Goal: Task Accomplishment & Management: Complete application form

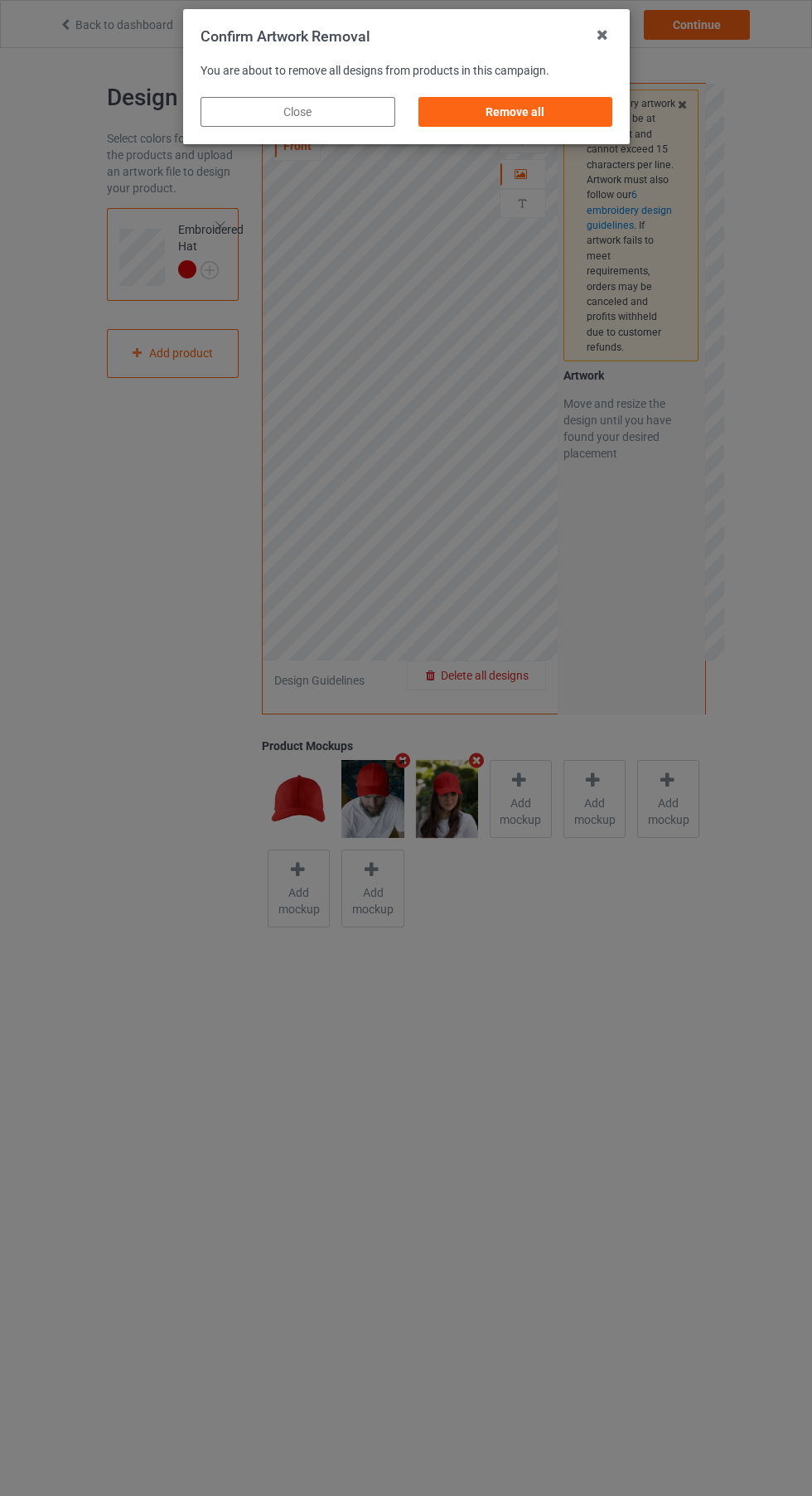
click at [524, 111] on div "Remove all" at bounding box center [515, 112] width 195 height 30
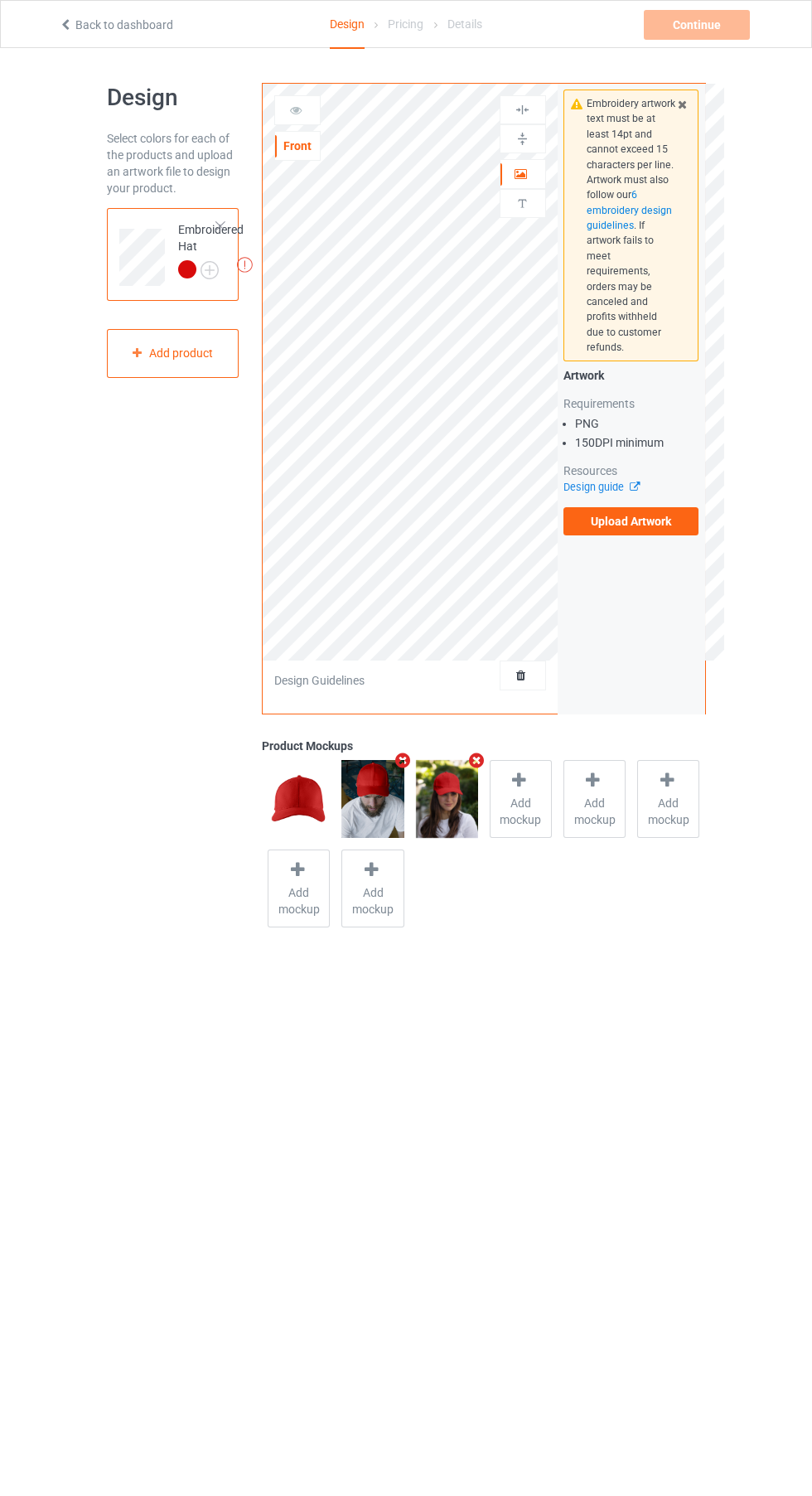
click at [650, 507] on label "Upload Artwork" at bounding box center [631, 521] width 135 height 28
click at [0, 0] on input "Upload Artwork" at bounding box center [0, 0] width 0 height 0
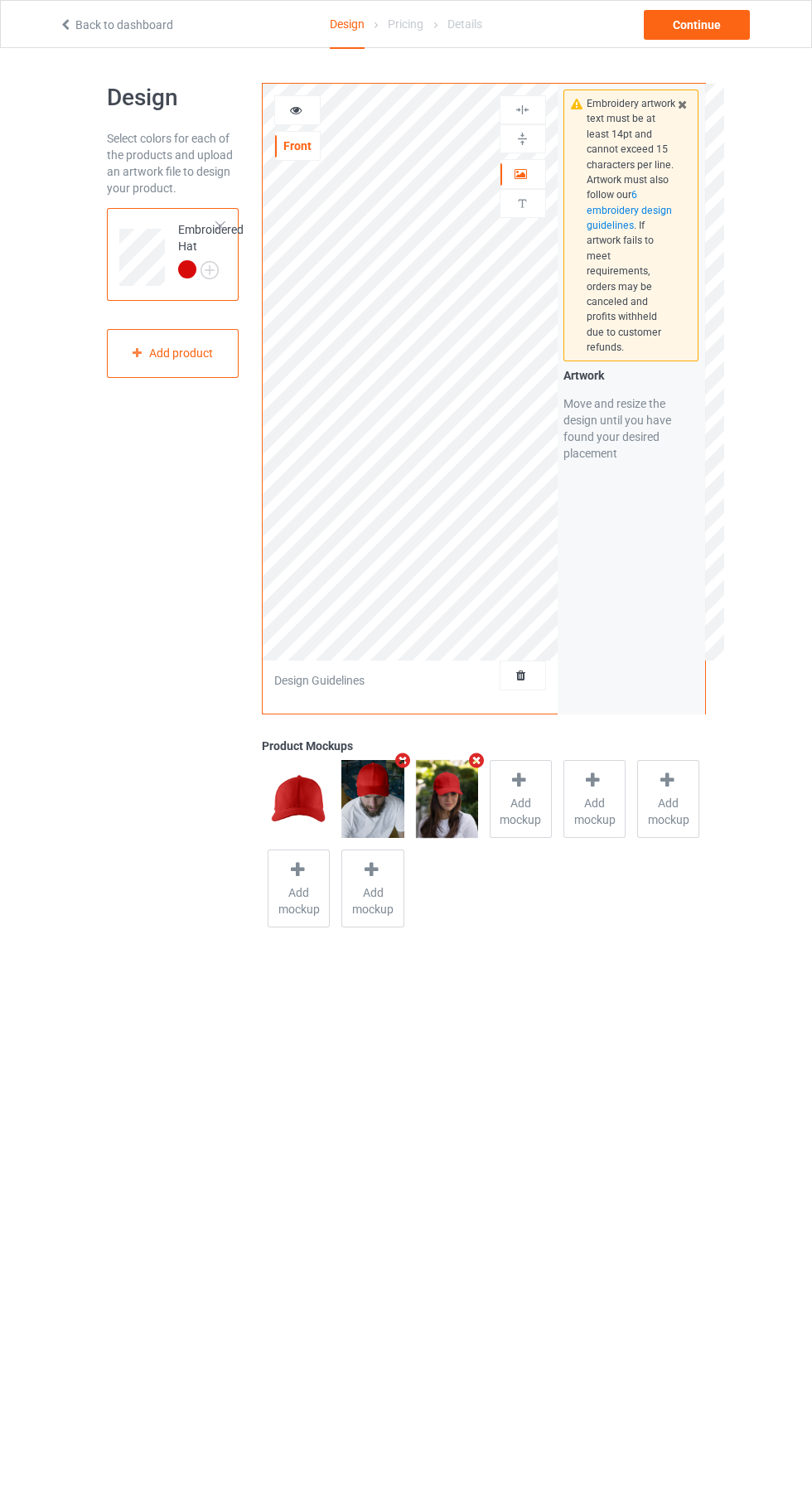
click at [0, 0] on img at bounding box center [0, 0] width 0 height 0
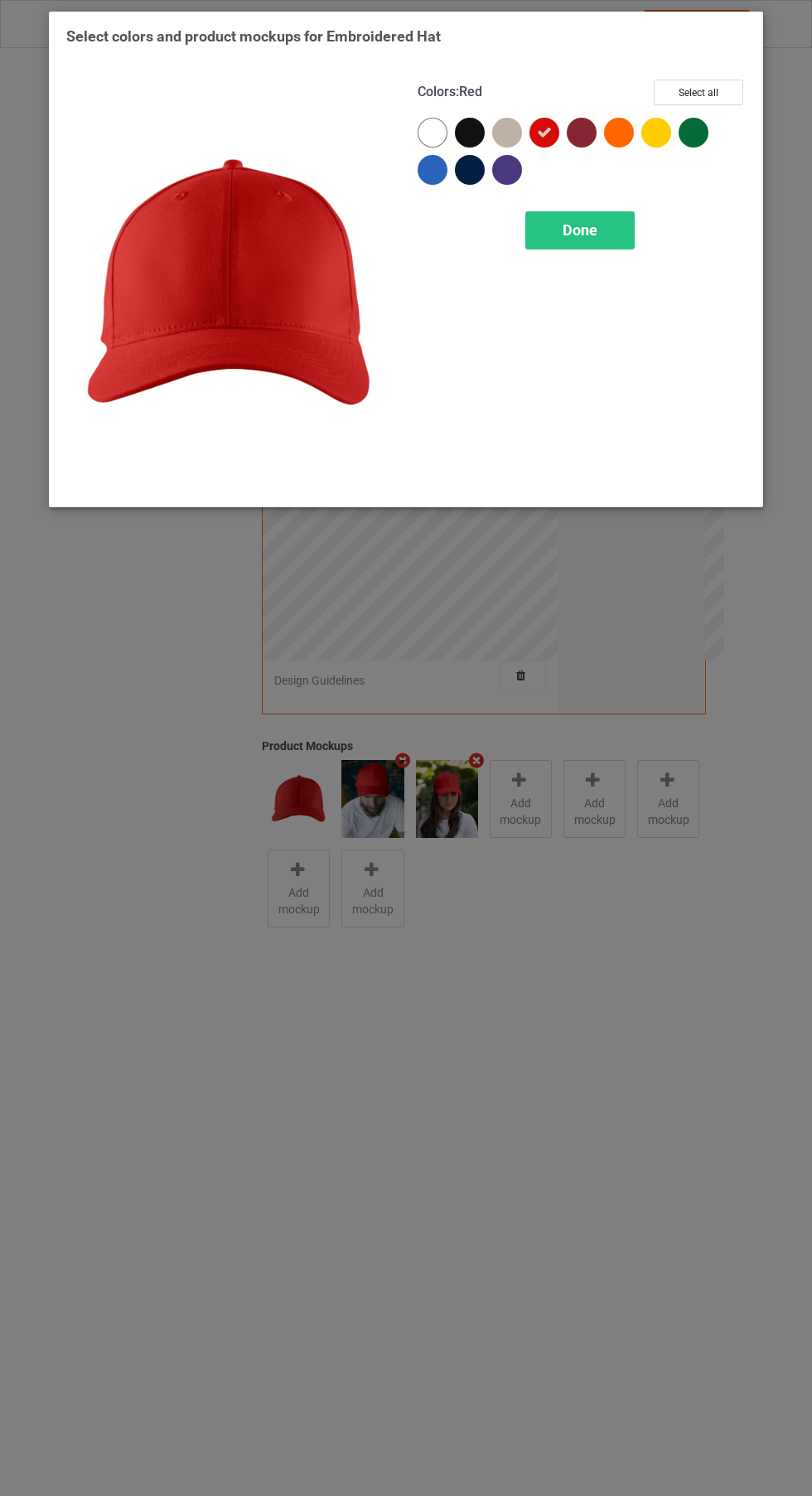
click at [465, 122] on div at bounding box center [470, 132] width 30 height 30
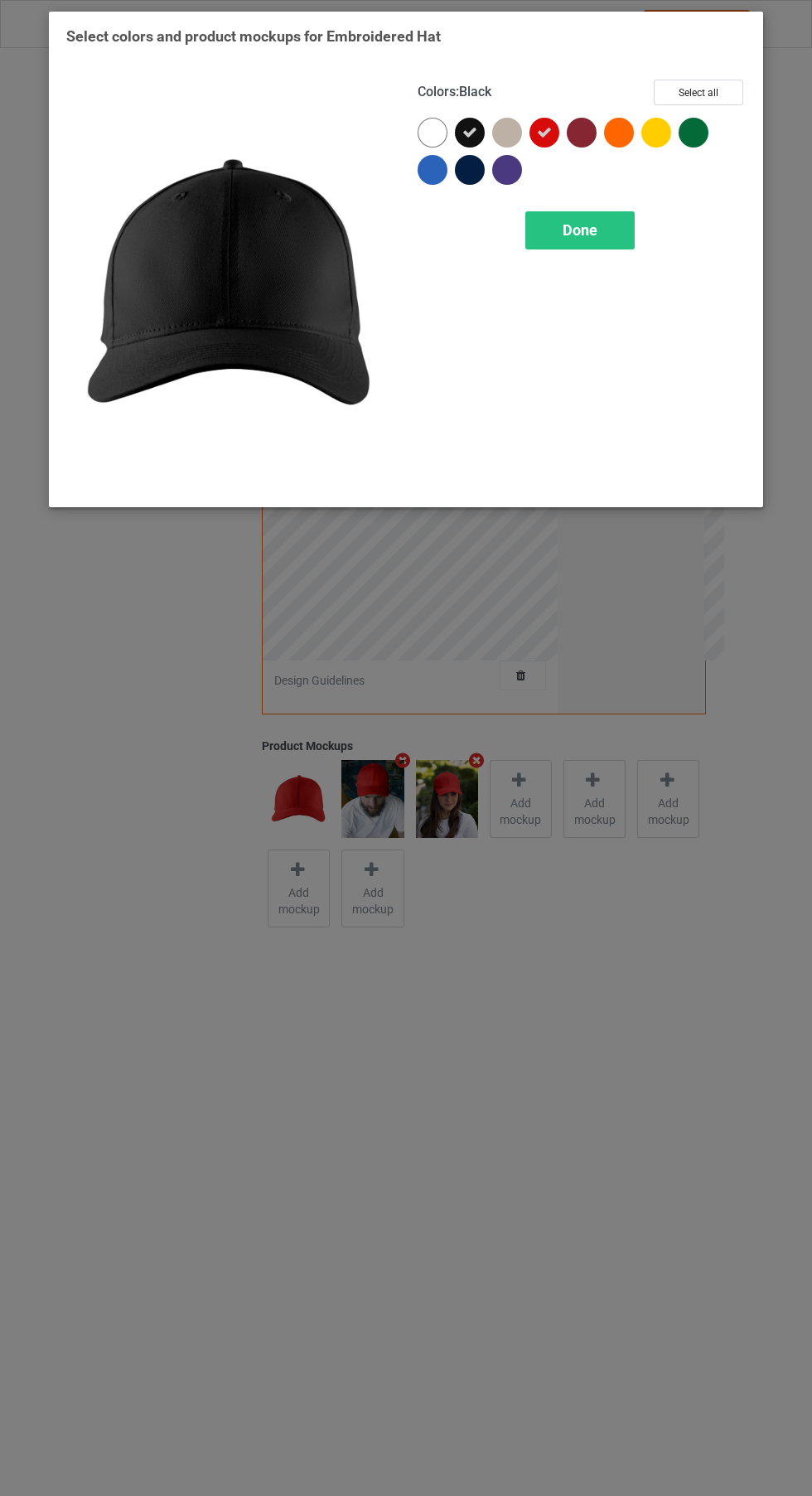
click at [545, 132] on icon at bounding box center [544, 132] width 15 height 15
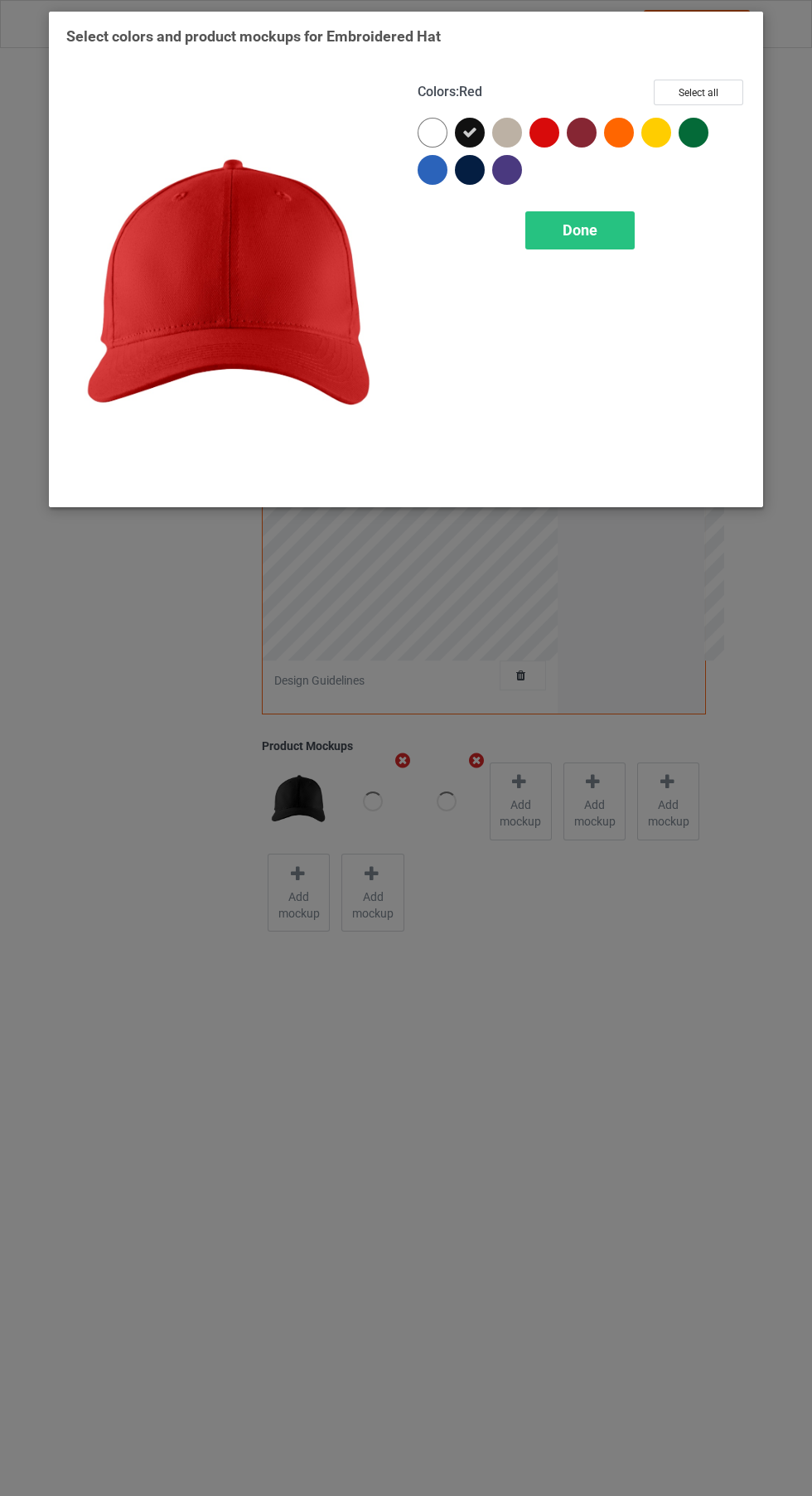
click at [580, 229] on span "Done" at bounding box center [580, 230] width 35 height 17
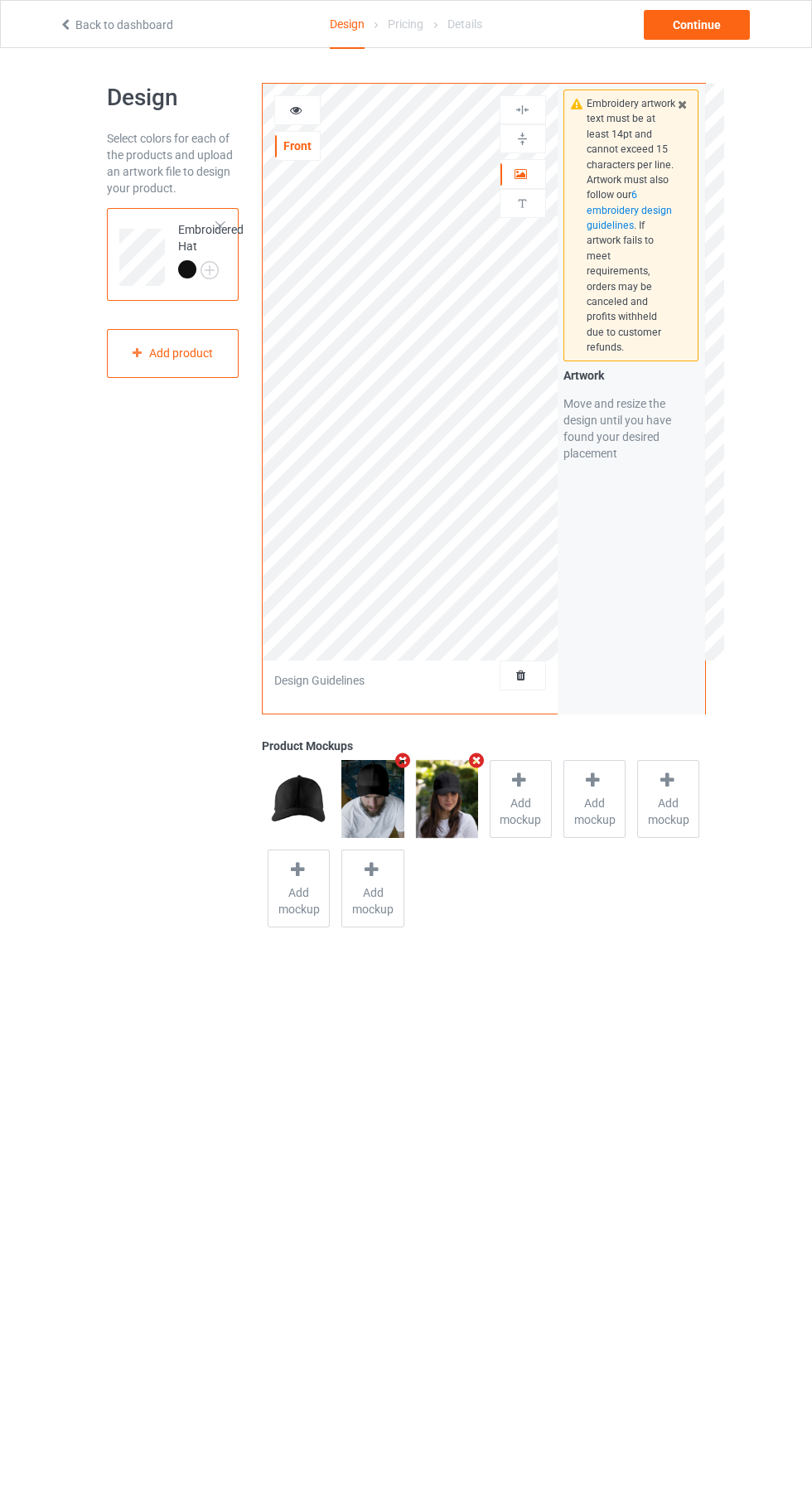
click at [400, 758] on icon "Remove mockup" at bounding box center [402, 760] width 21 height 17
click at [296, 108] on icon at bounding box center [296, 107] width 14 height 11
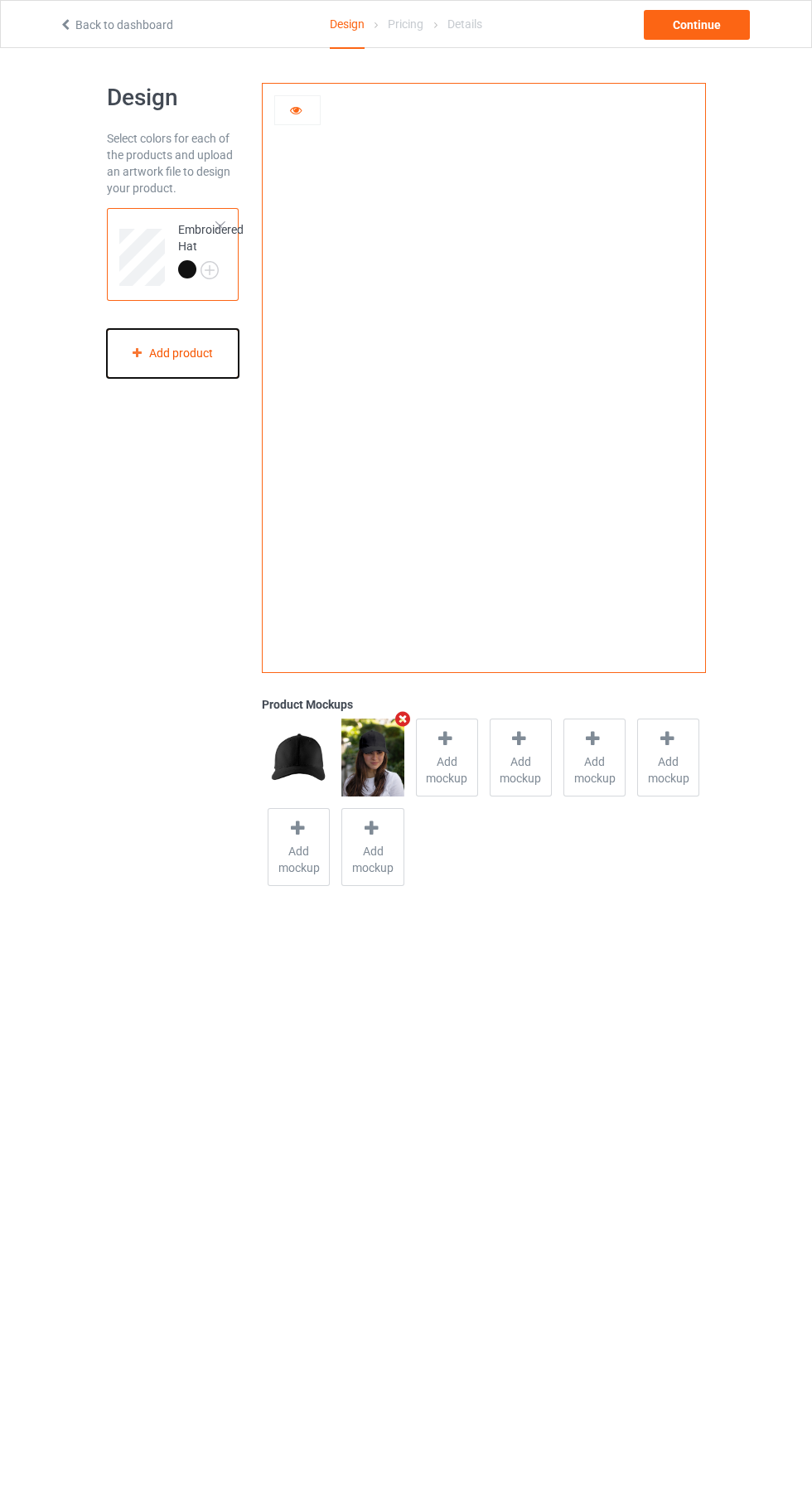
click at [194, 353] on div "Add product" at bounding box center [173, 354] width 133 height 49
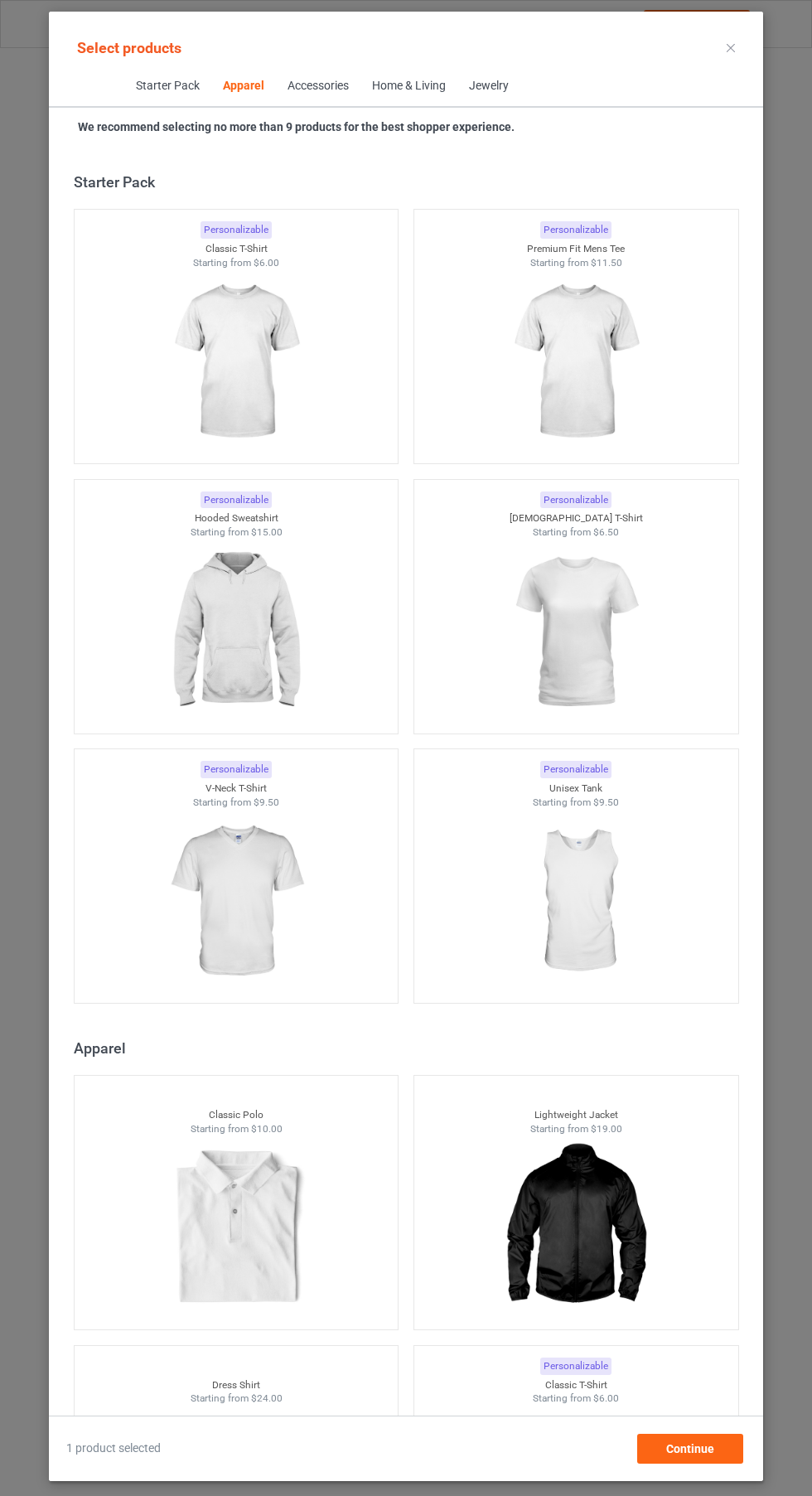
scroll to position [887, 0]
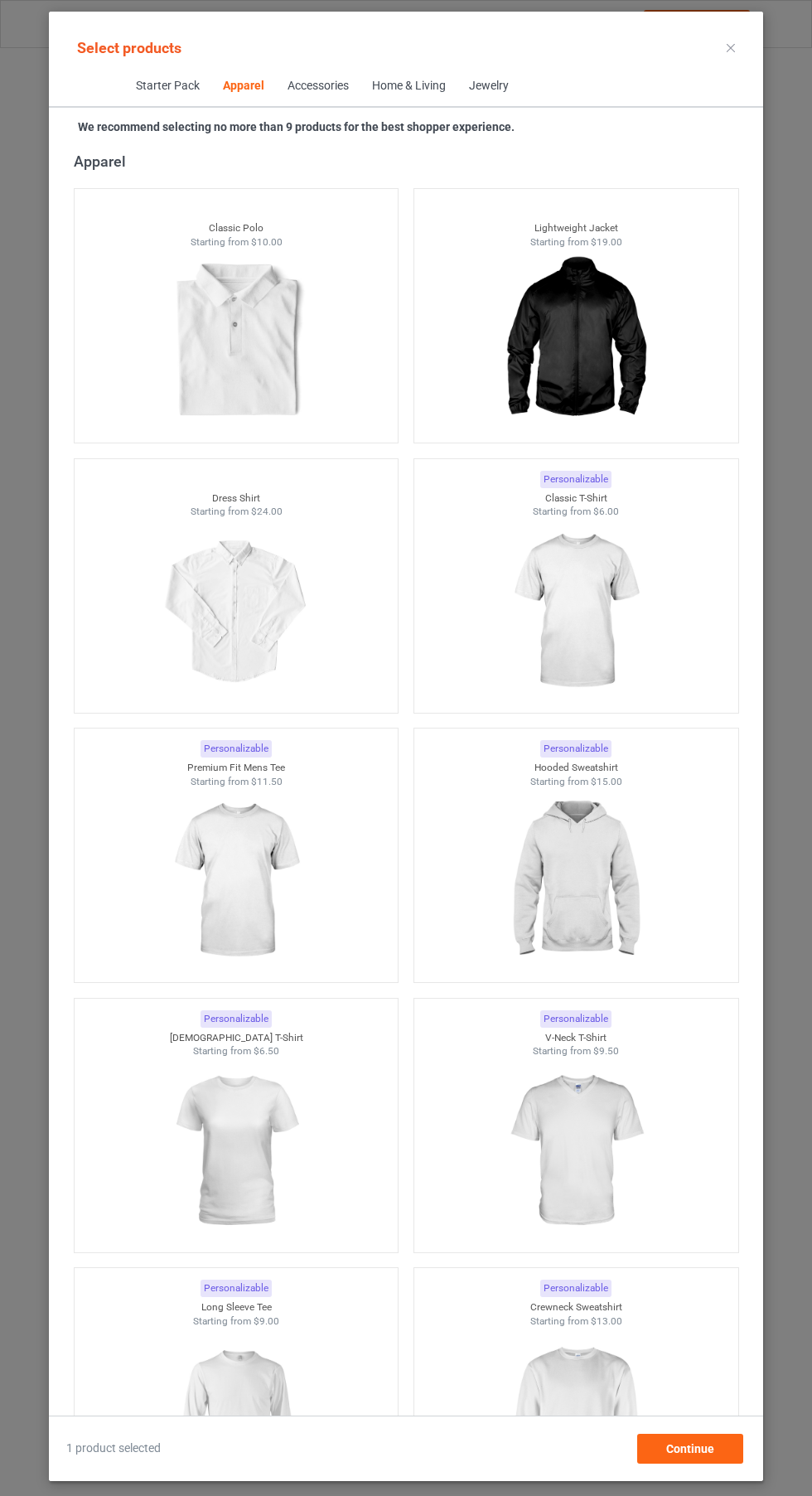
click at [631, 619] on img at bounding box center [575, 612] width 149 height 186
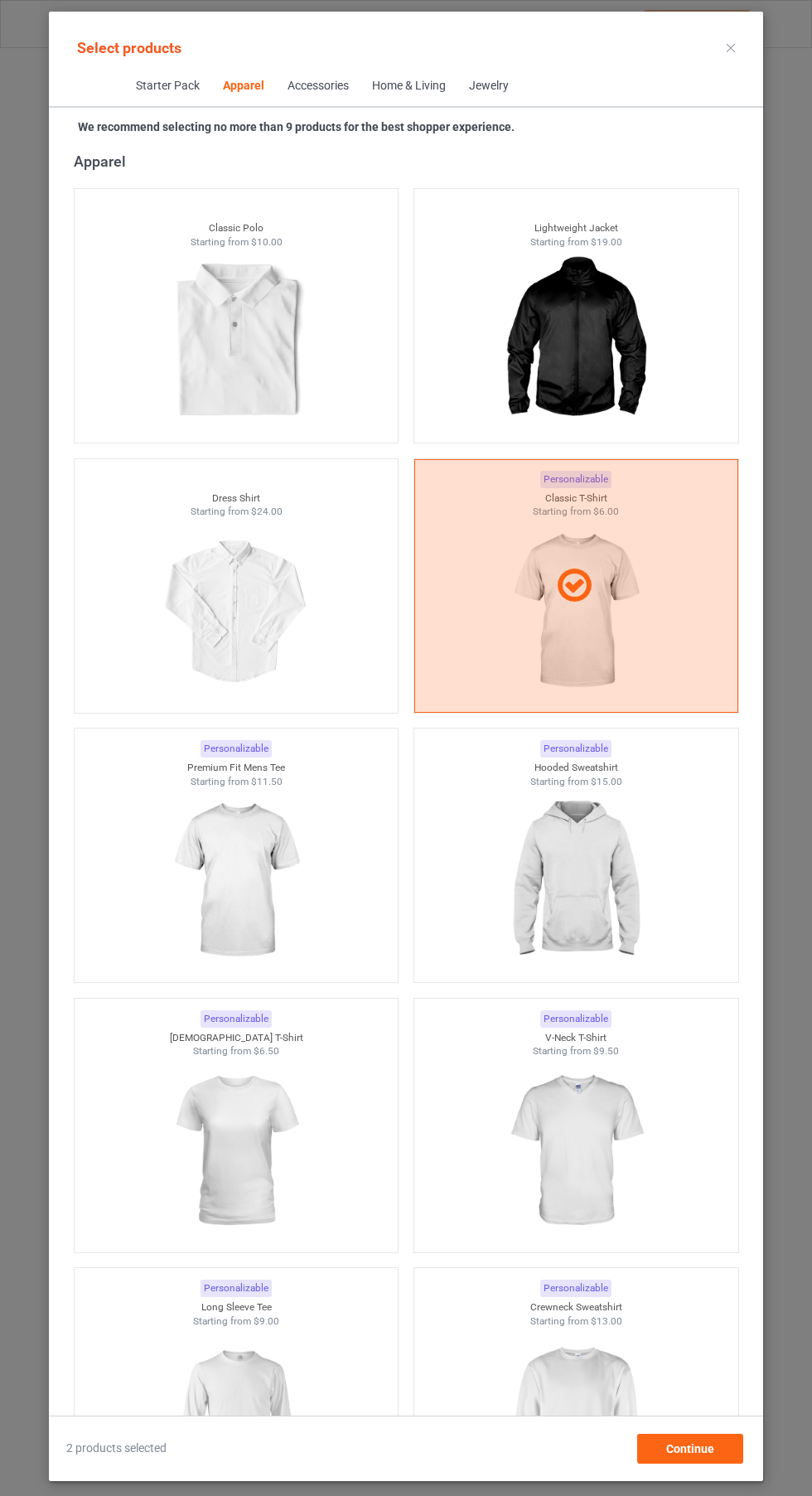
click at [613, 609] on div at bounding box center [576, 586] width 324 height 254
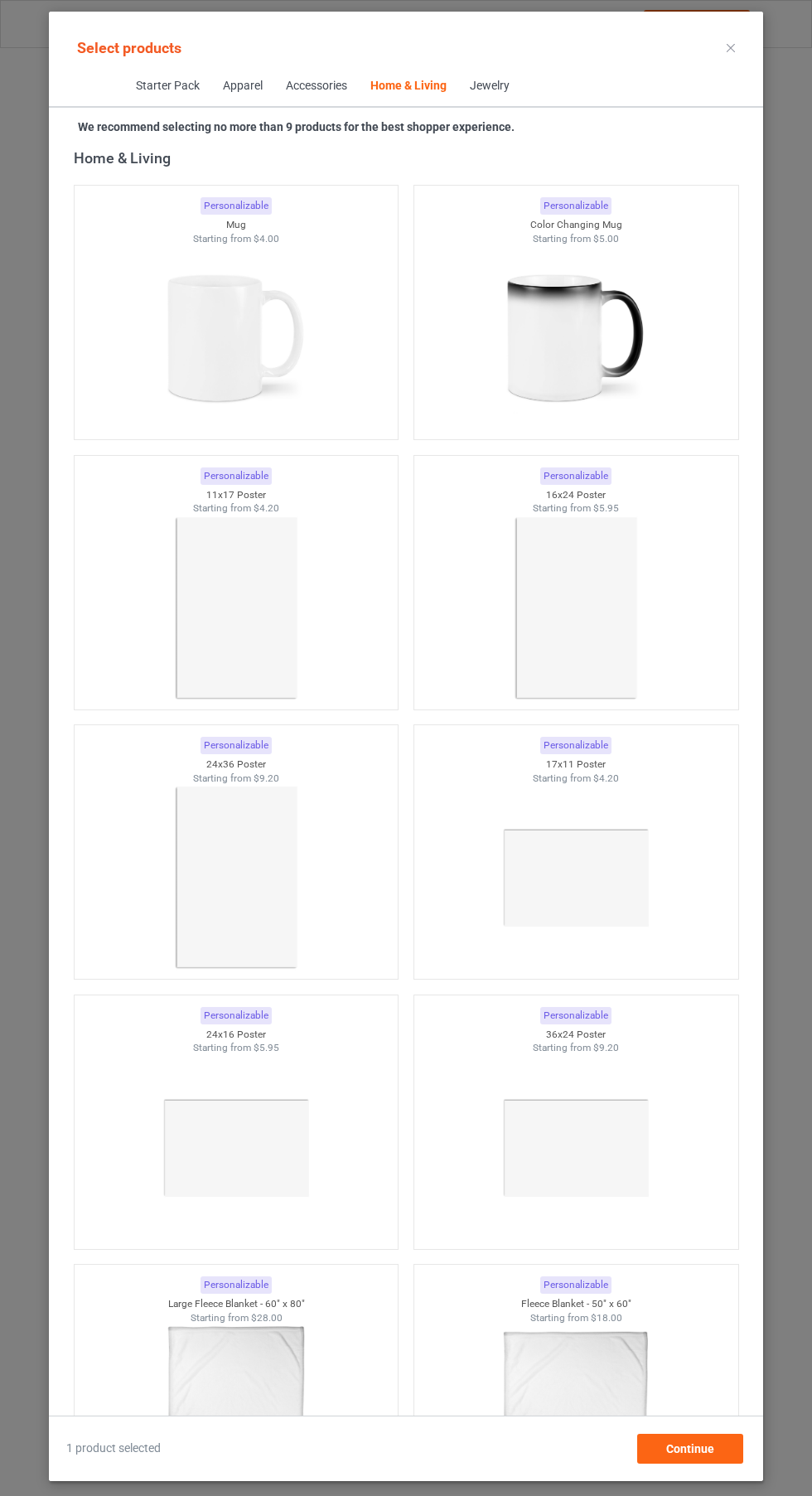
scroll to position [34438, 0]
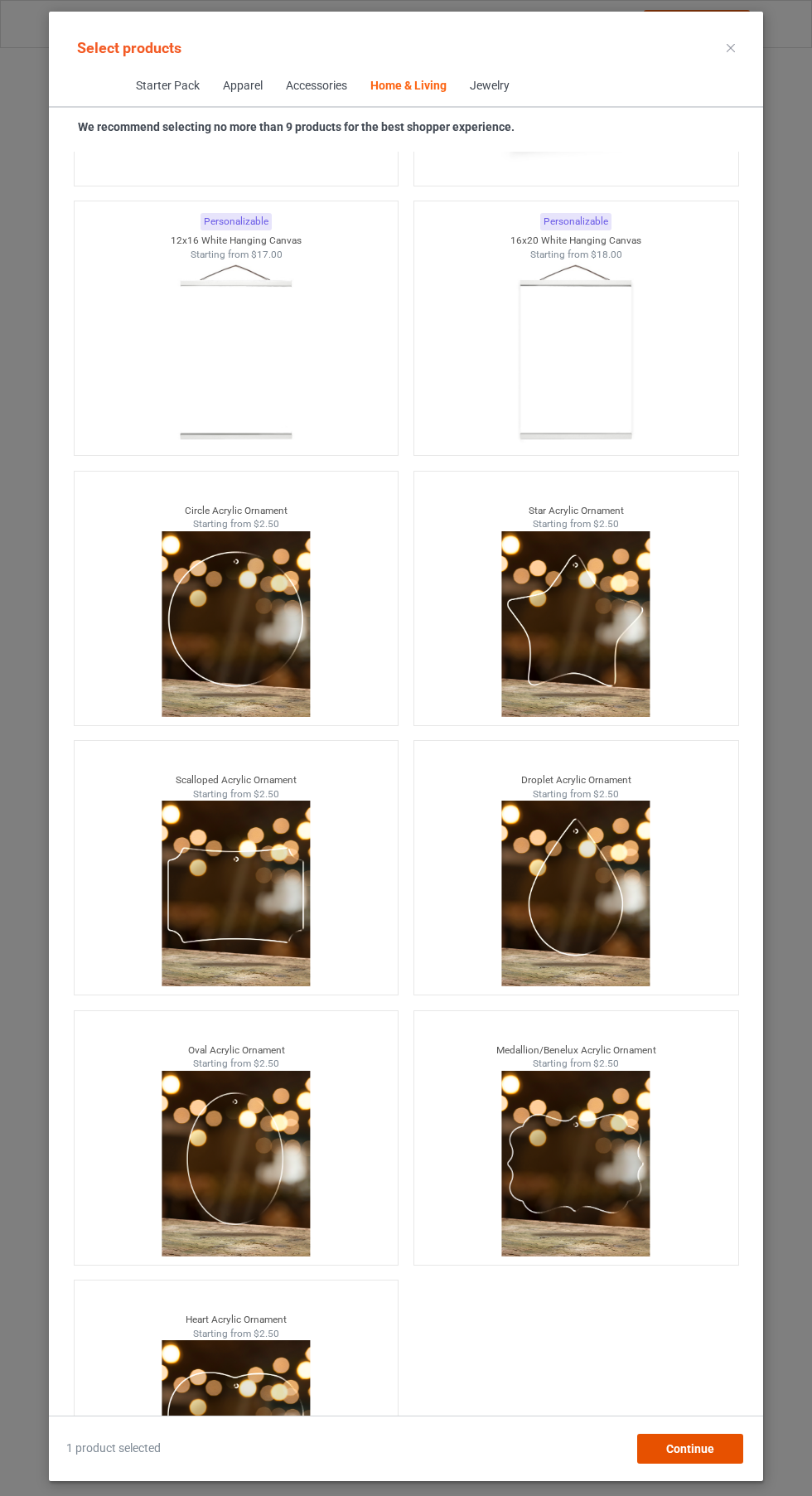
click at [724, 1451] on div "Continue" at bounding box center [690, 1448] width 106 height 30
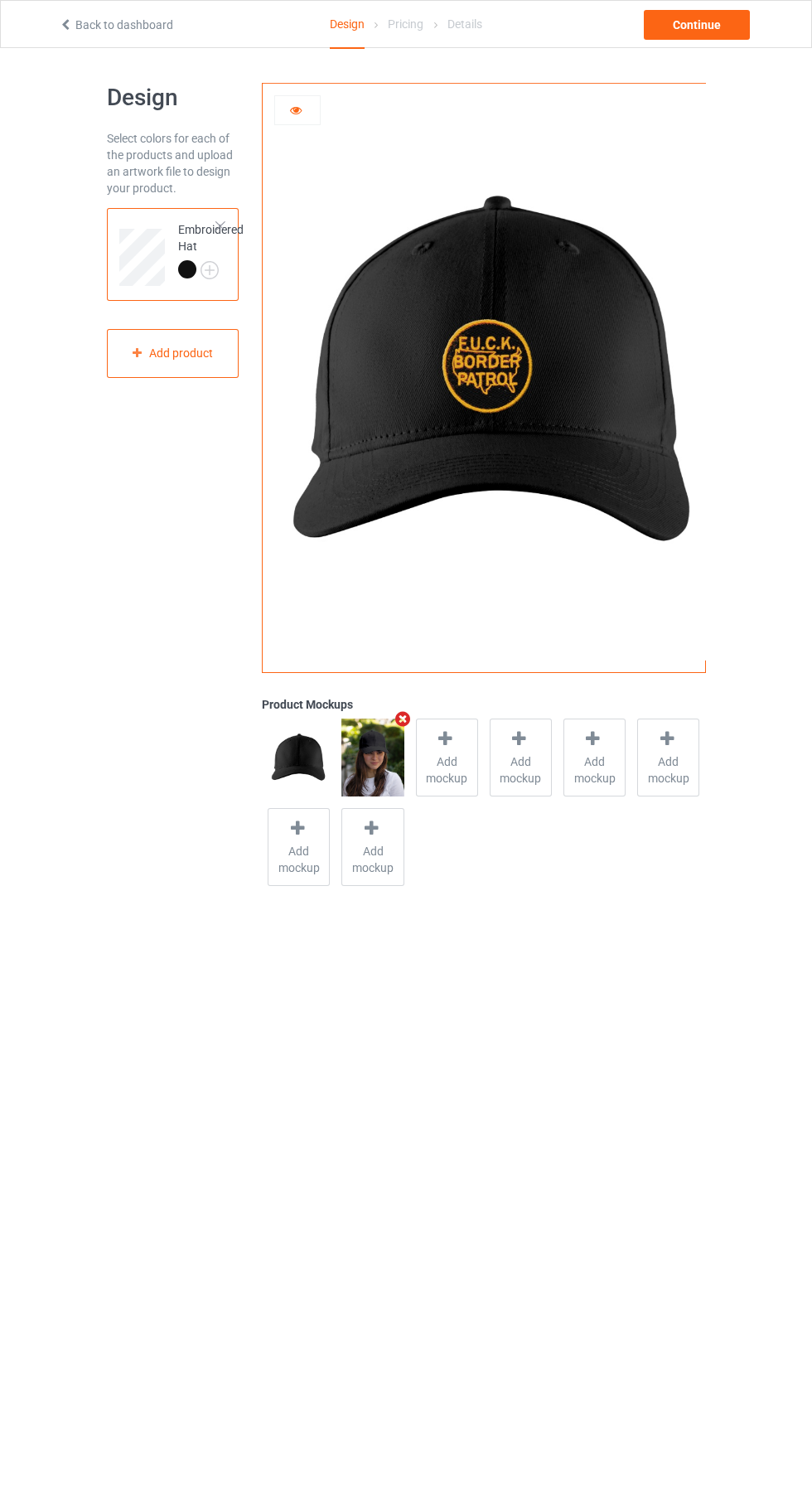
click at [407, 720] on icon "Remove mockup" at bounding box center [402, 719] width 21 height 17
click at [370, 745] on icon at bounding box center [372, 738] width 21 height 17
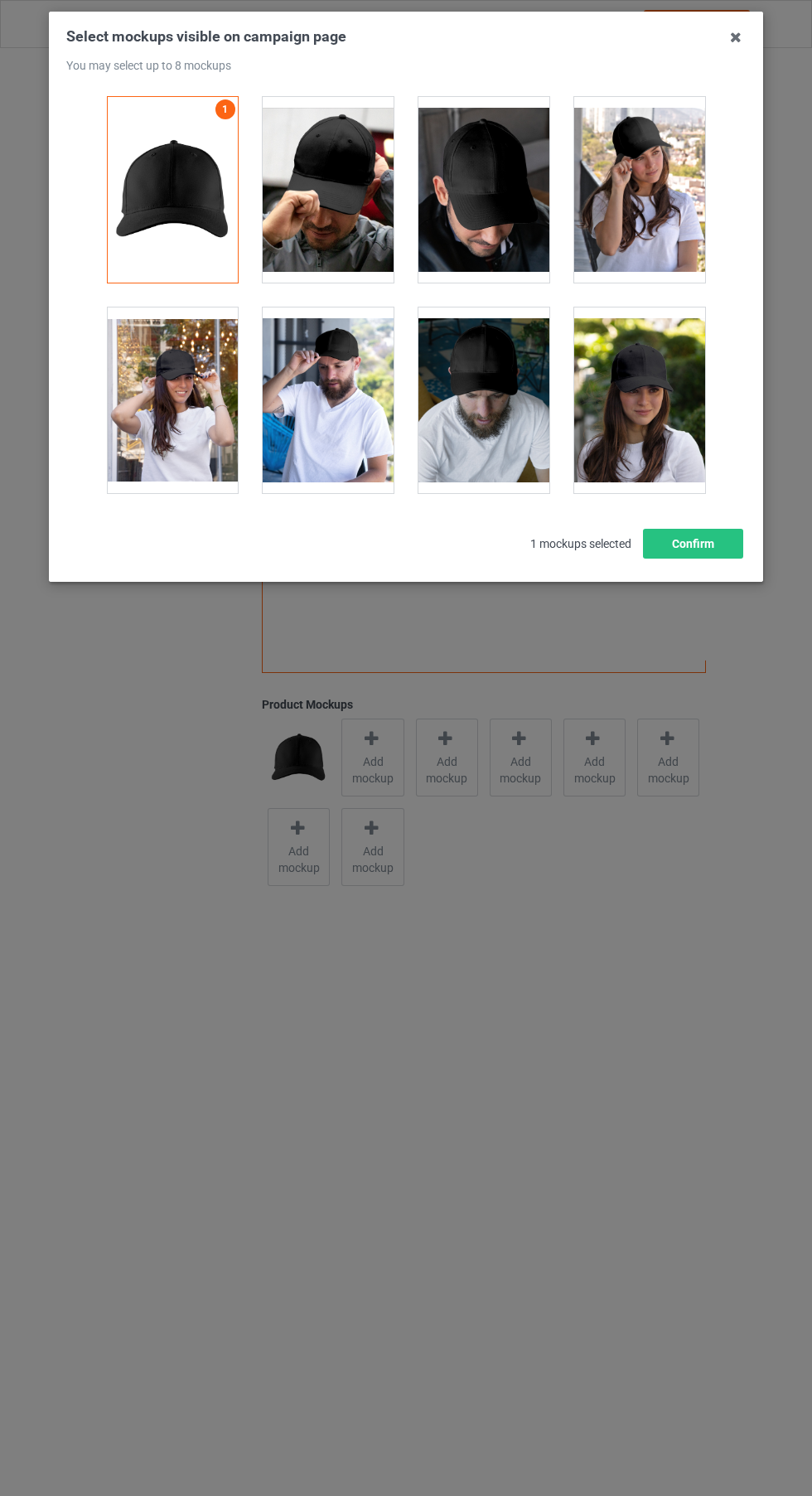
click at [346, 224] on div at bounding box center [327, 190] width 131 height 186
click at [501, 377] on div at bounding box center [484, 400] width 131 height 186
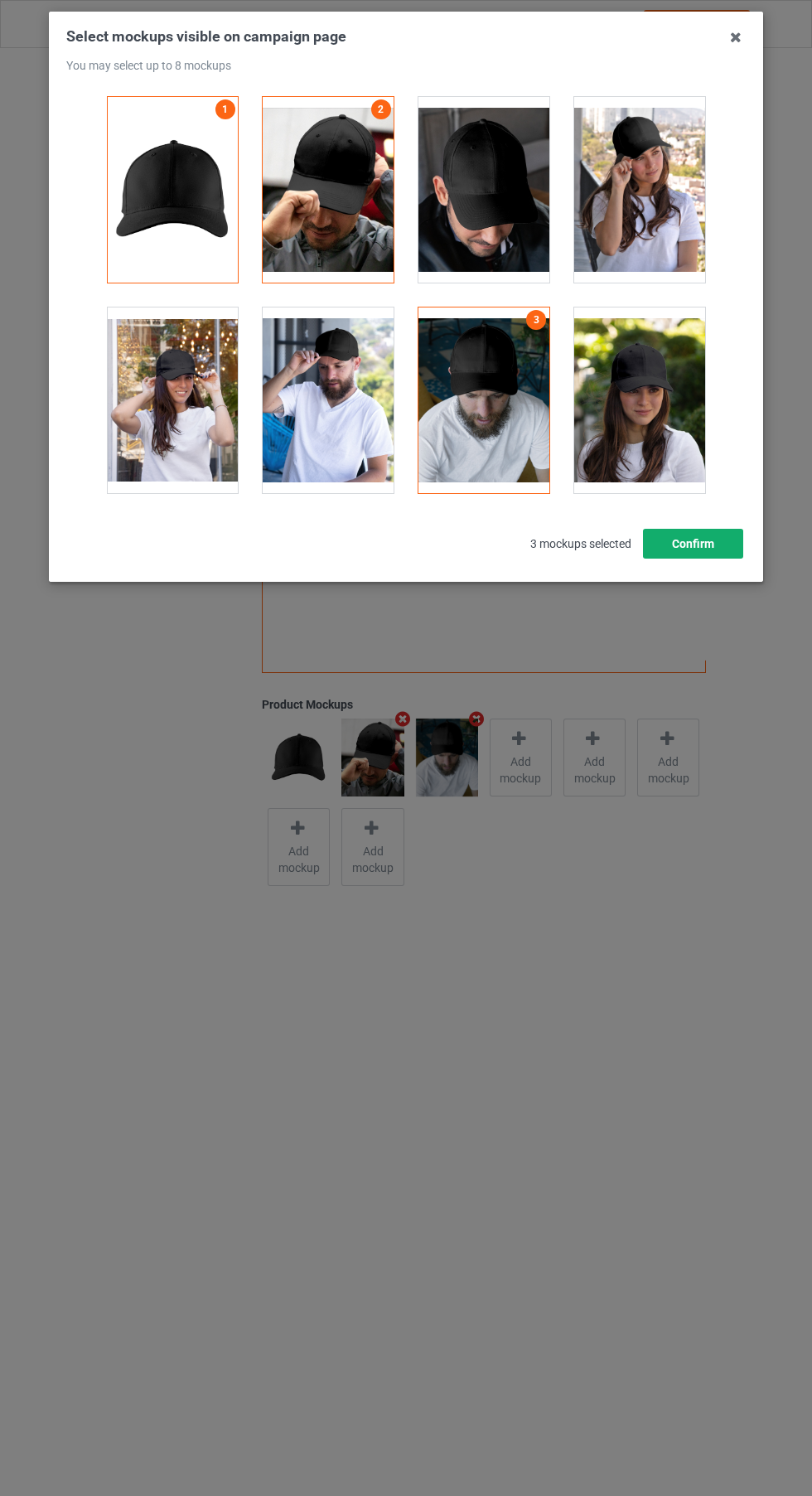
click at [703, 546] on button "Confirm" at bounding box center [692, 544] width 100 height 30
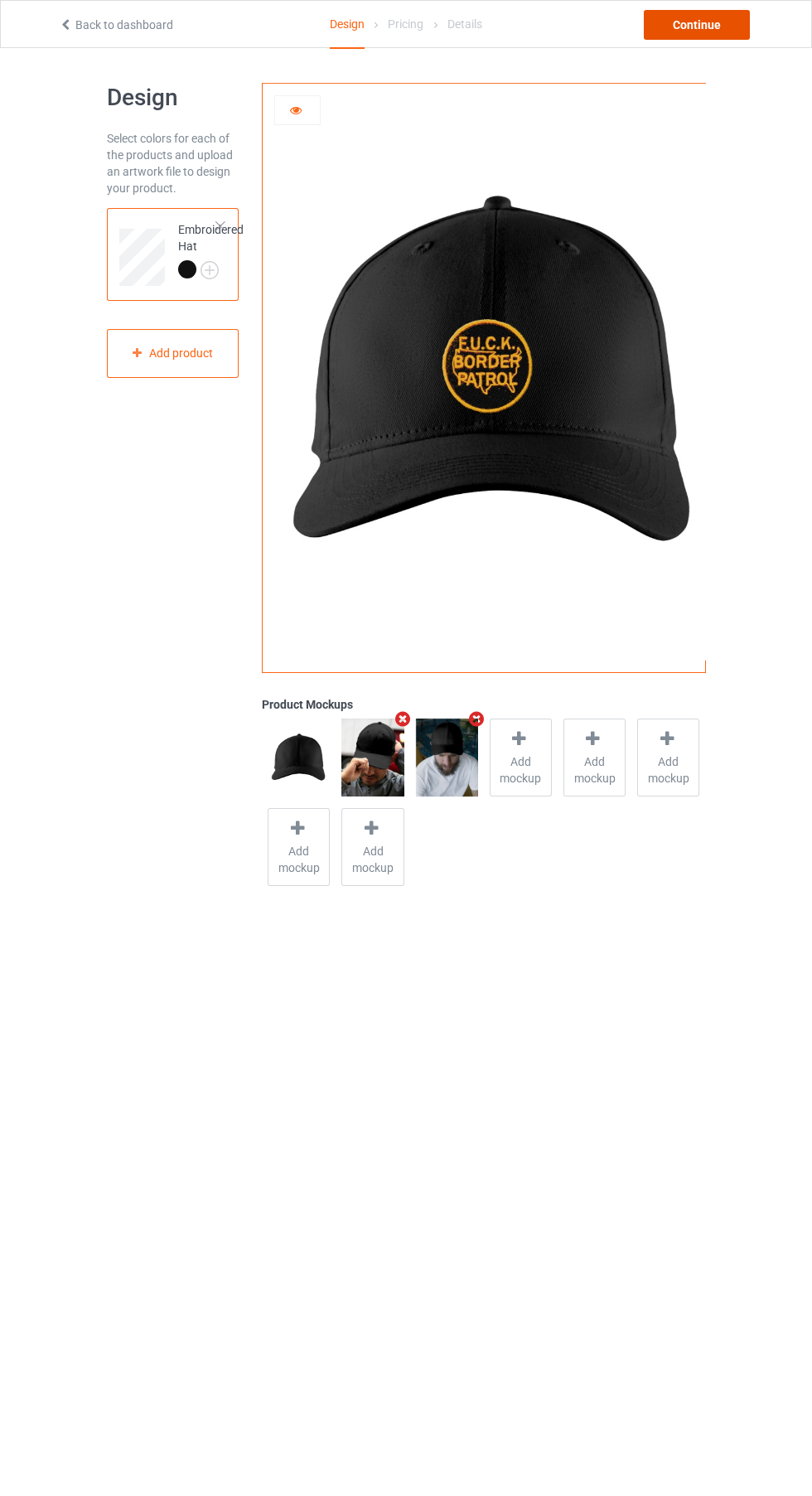
click at [708, 30] on div "Continue" at bounding box center [696, 24] width 106 height 30
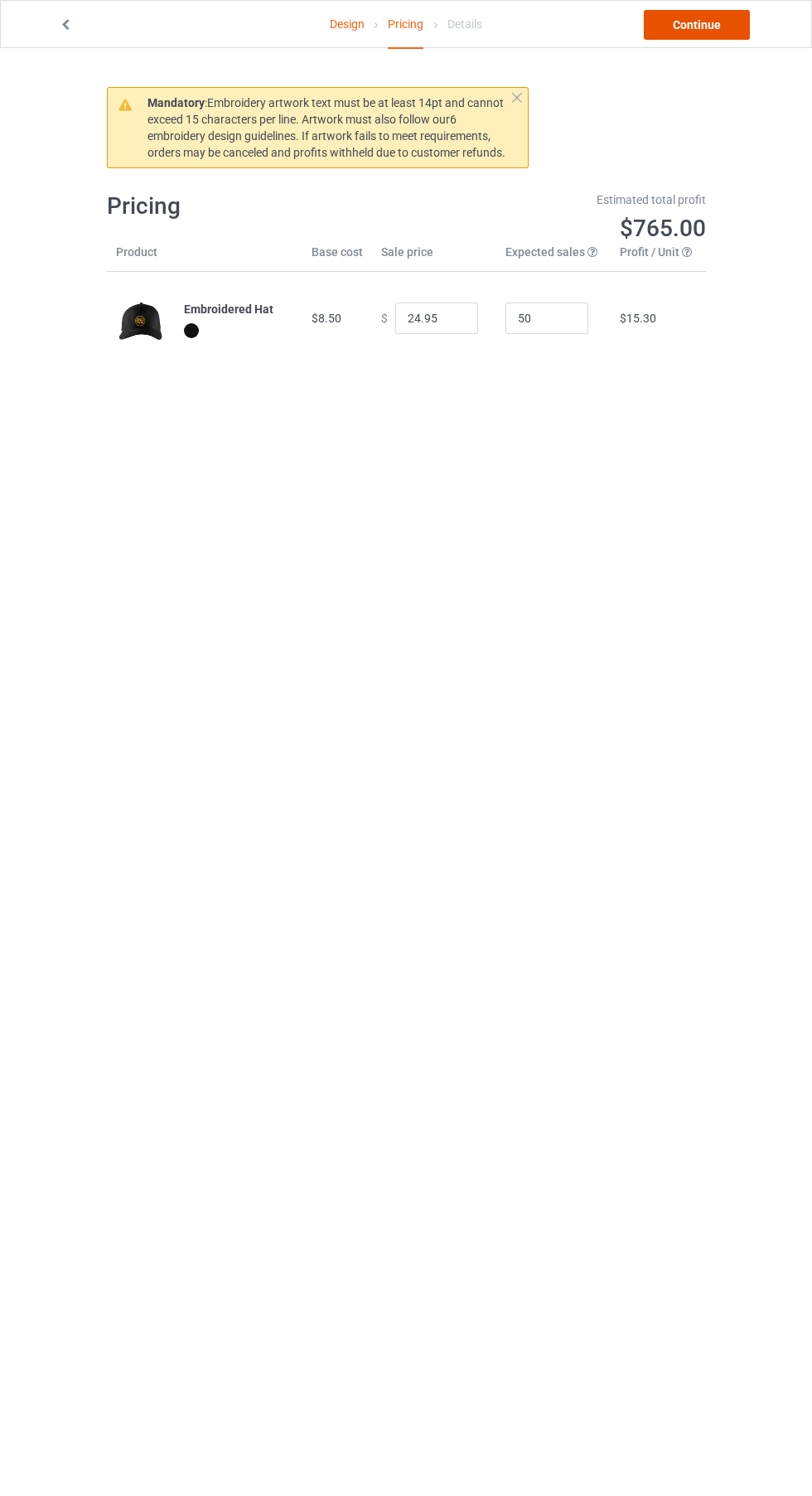
click at [723, 36] on link "Continue" at bounding box center [696, 24] width 106 height 30
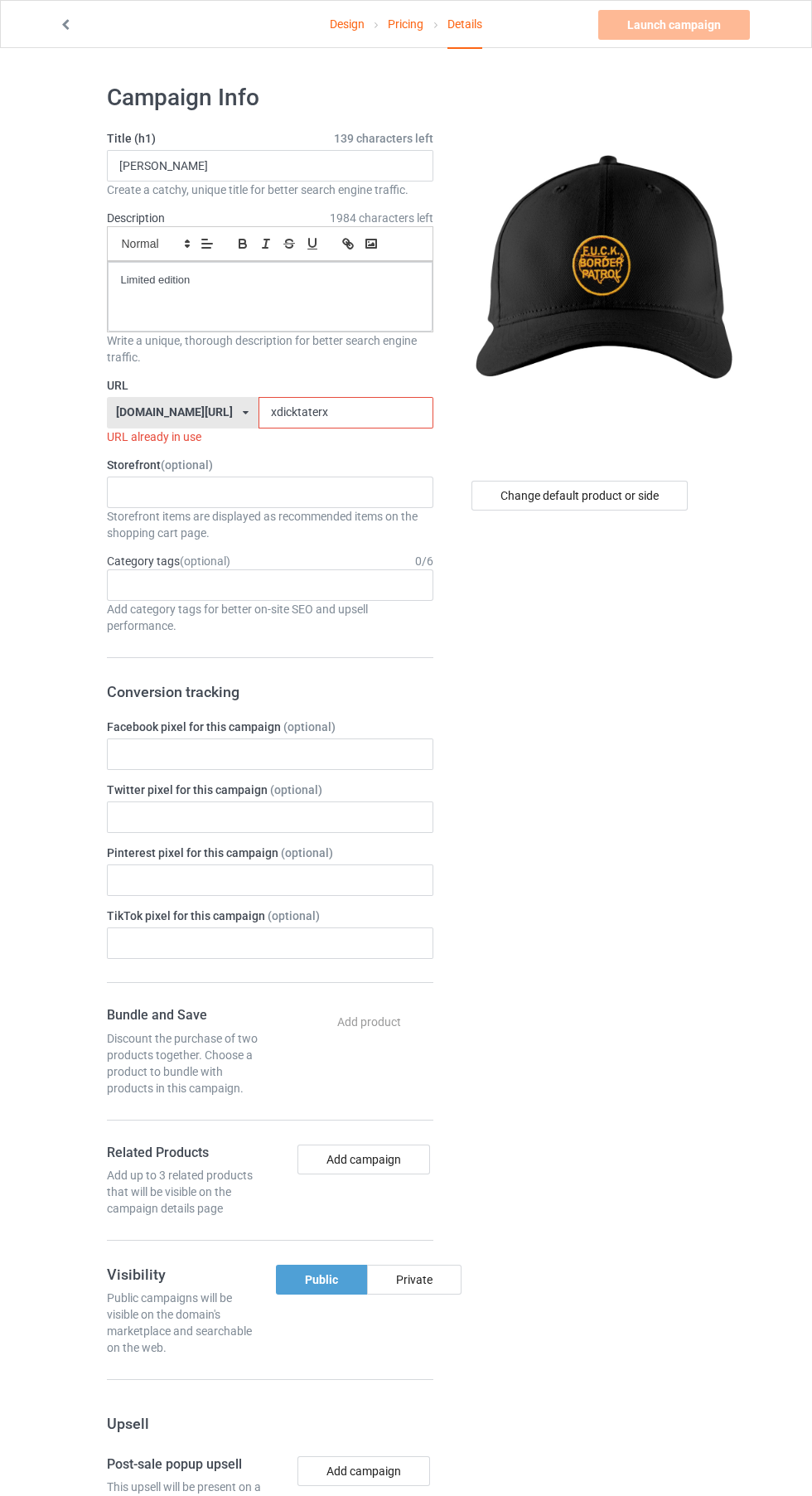
click at [405, 17] on link "Pricing" at bounding box center [405, 23] width 36 height 46
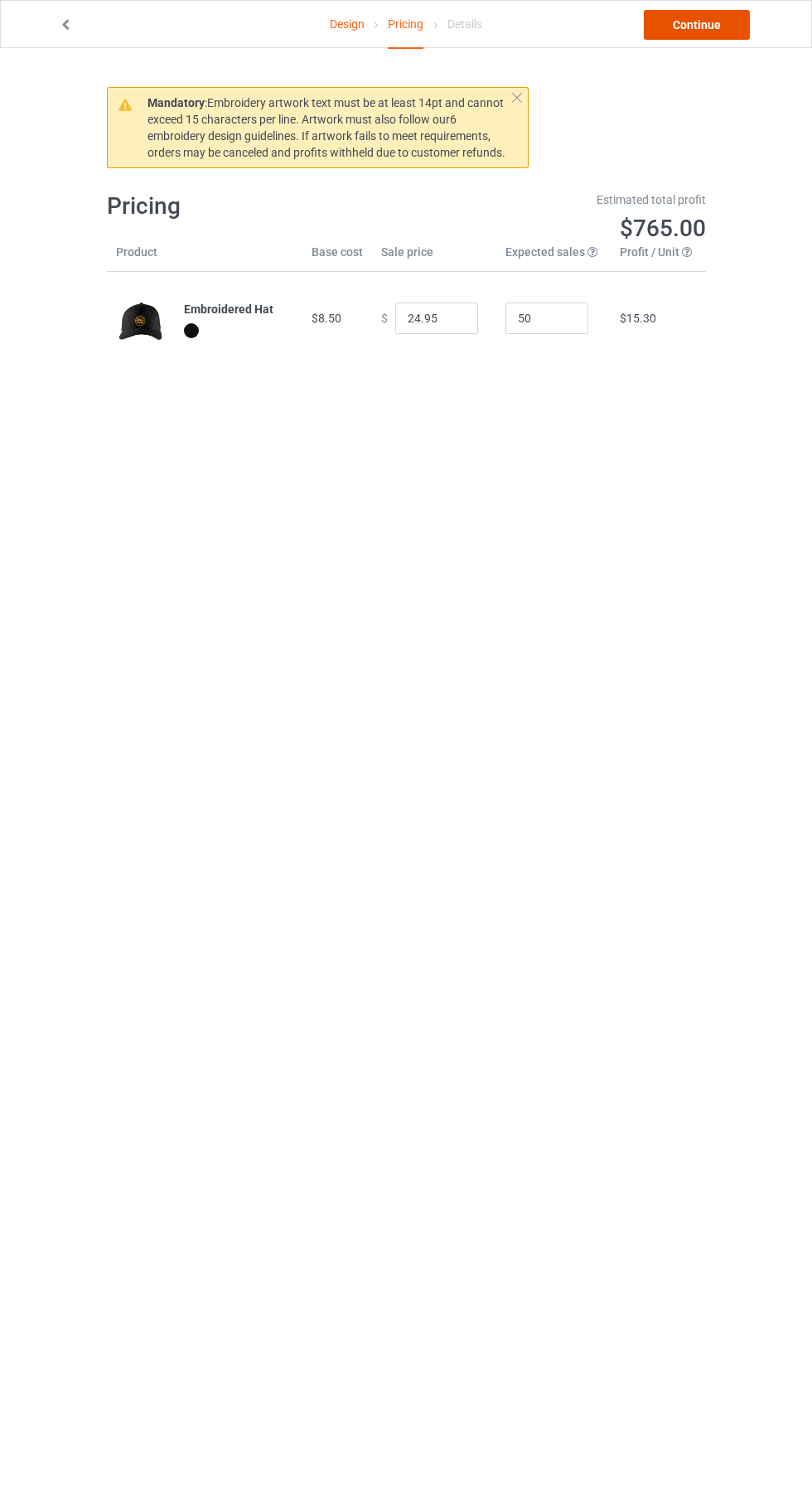
click at [693, 39] on link "Continue" at bounding box center [696, 24] width 106 height 30
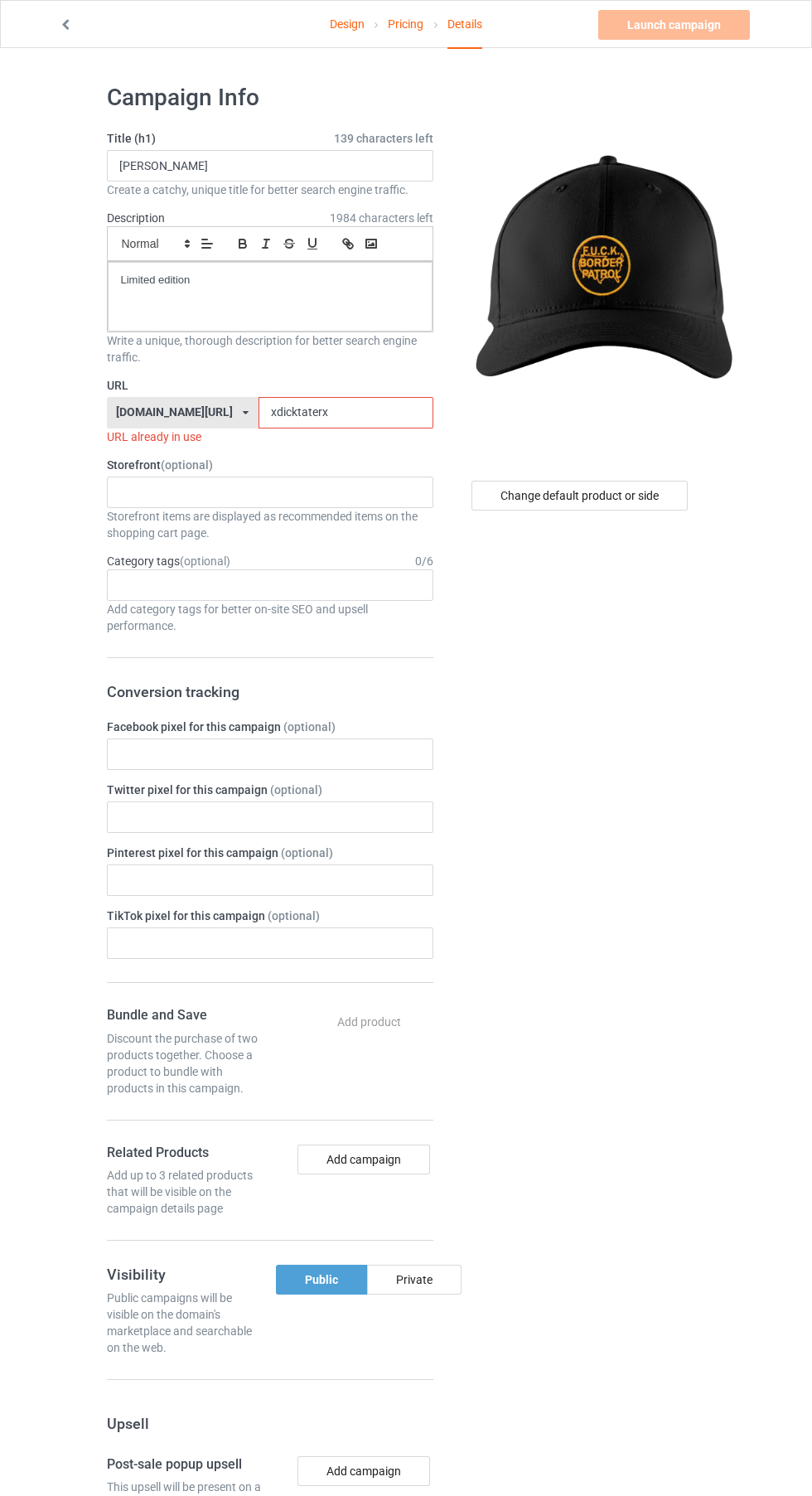
click at [280, 407] on input "xdicktaterx" at bounding box center [346, 413] width 175 height 31
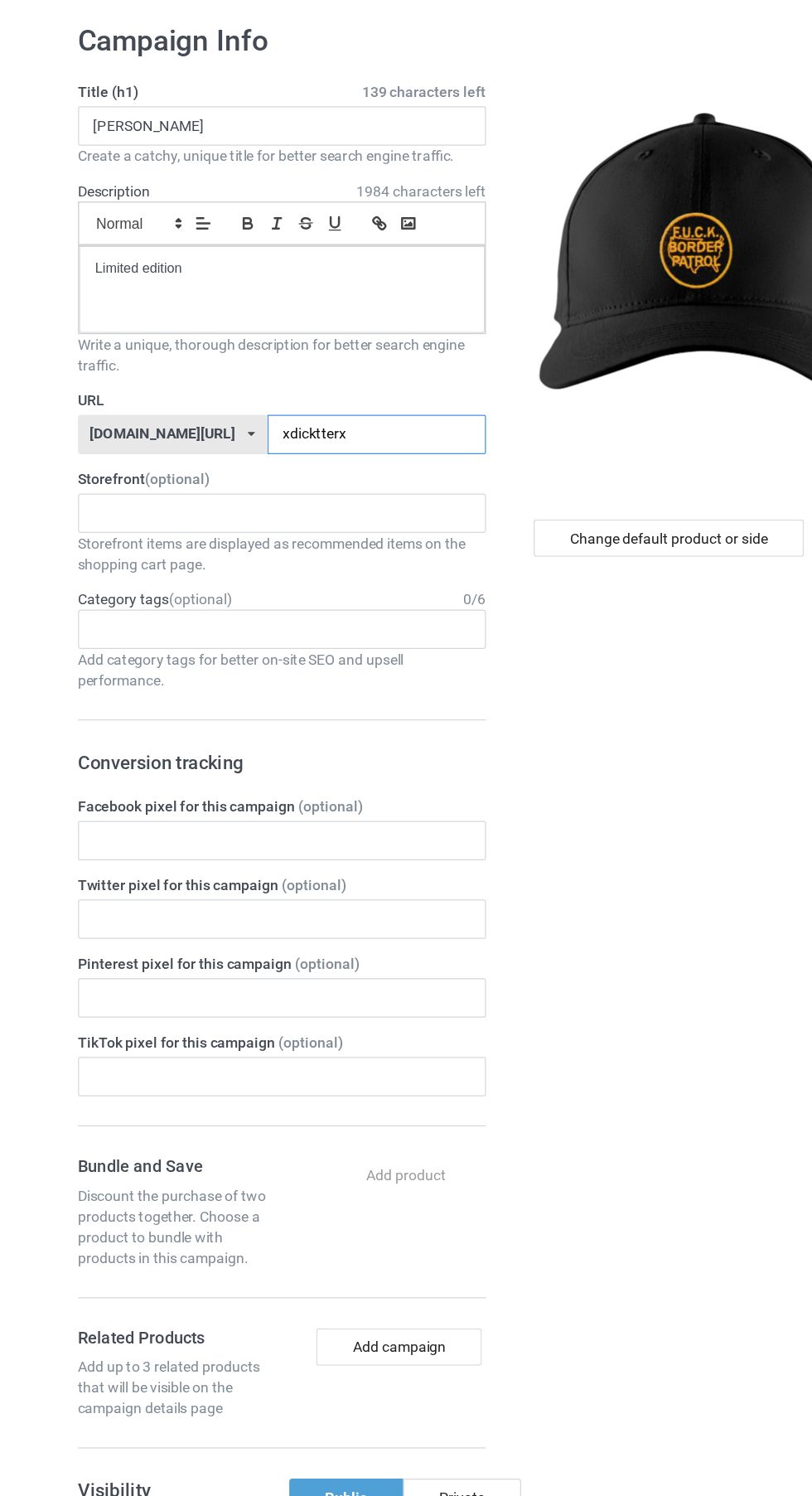
type input "xdicktterx"
click at [241, 168] on input "[PERSON_NAME]" at bounding box center [270, 166] width 327 height 31
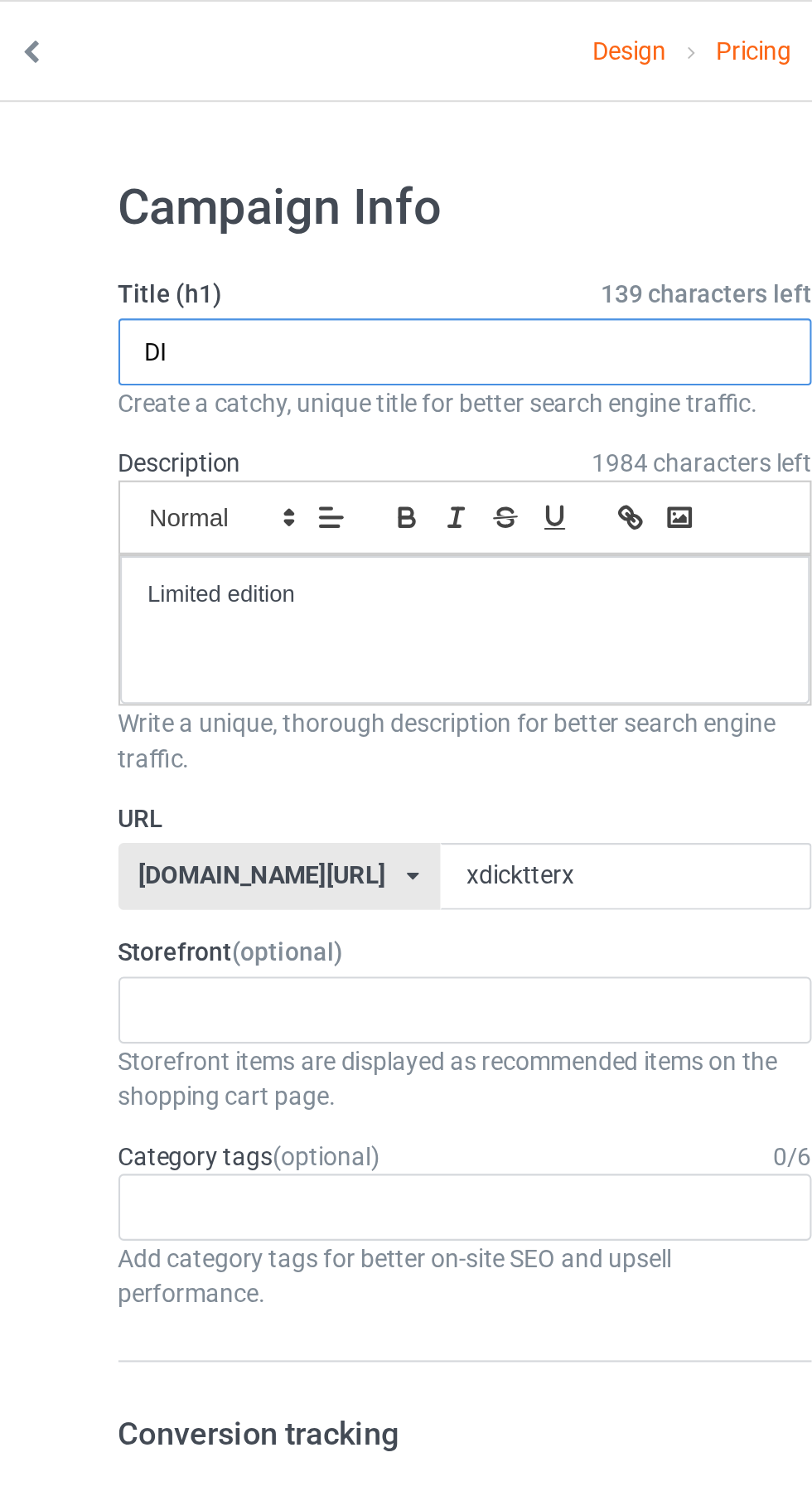
type input "D"
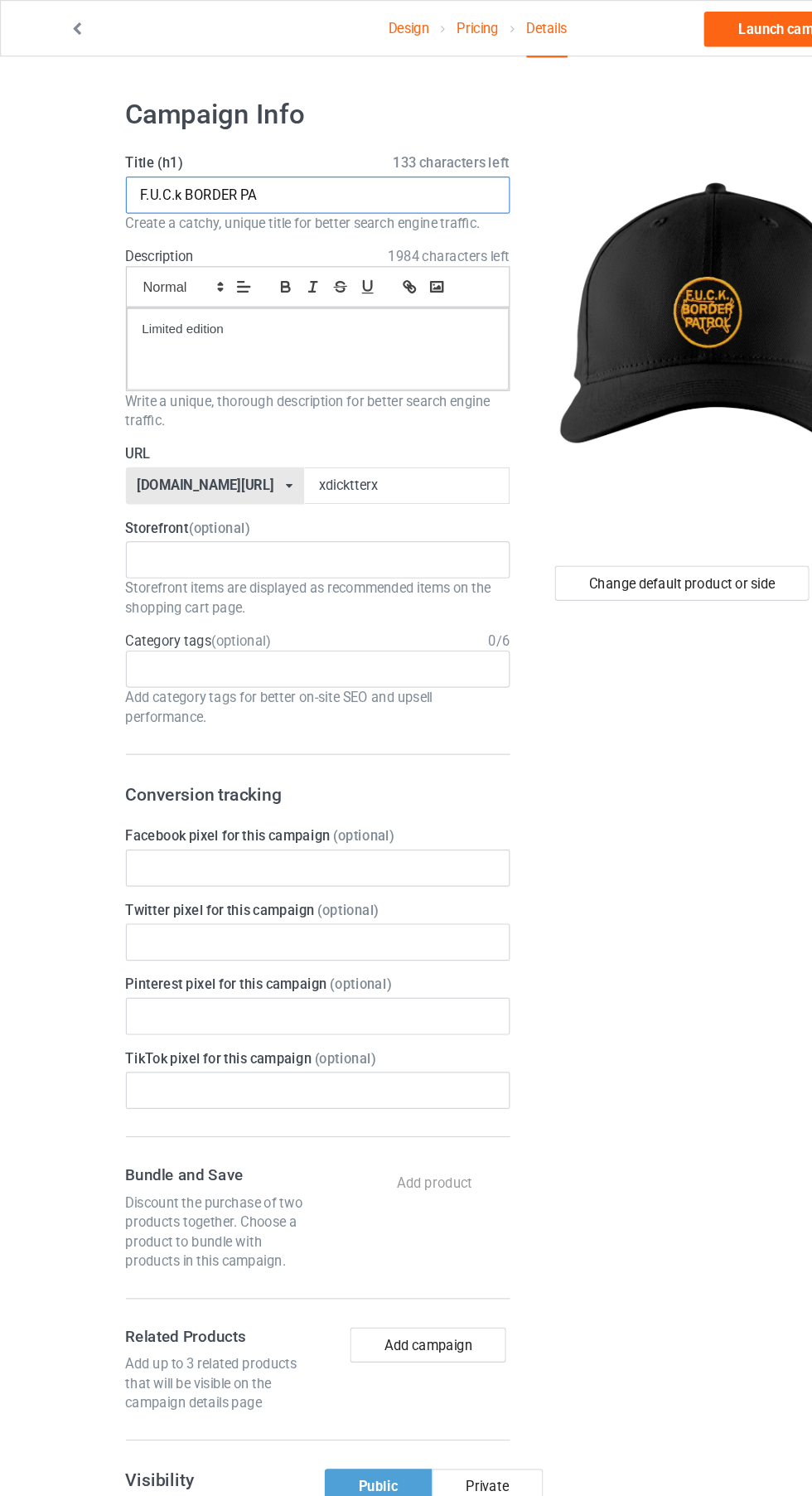
type input "F.U.C.k BORDER PATROL"
click at [637, 22] on link "Launch campaign" at bounding box center [674, 24] width 152 height 30
